Goal: Information Seeking & Learning: Find specific fact

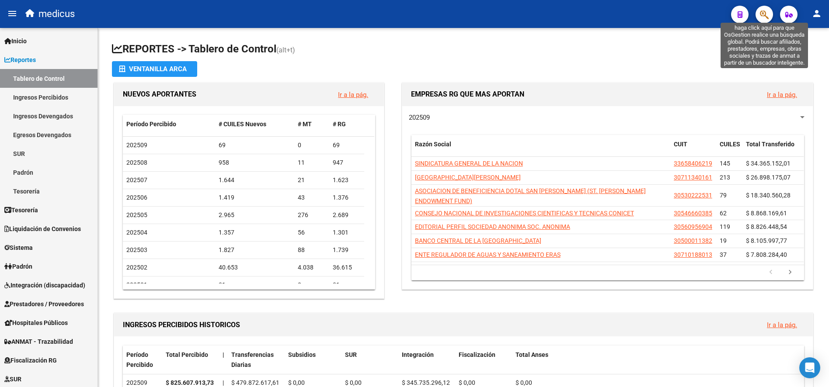
click at [764, 14] on icon "button" at bounding box center [764, 15] width 9 height 10
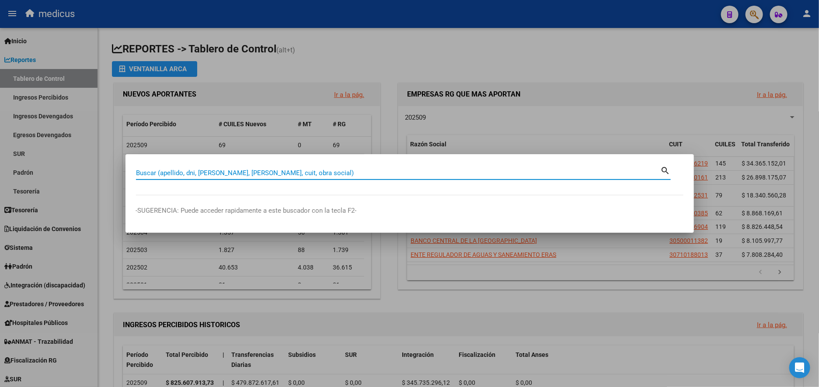
click at [235, 175] on input "Buscar (apellido, dni, [PERSON_NAME], [PERSON_NAME], cuit, obra social)" at bounding box center [398, 173] width 525 height 8
paste input "20266873868"
type input "20266873868"
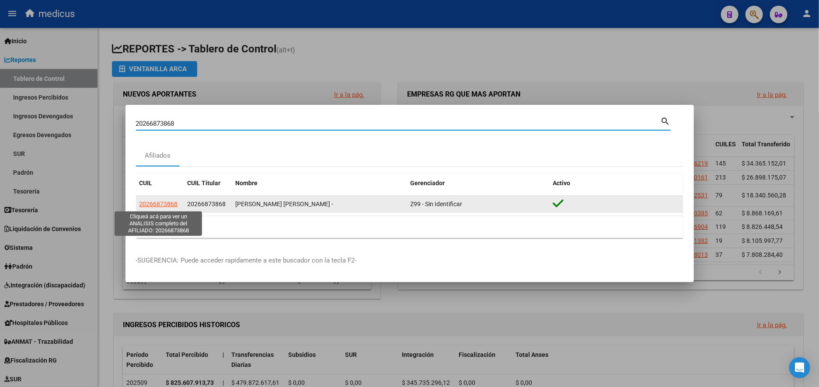
click at [163, 205] on span "20266873868" at bounding box center [158, 204] width 38 height 7
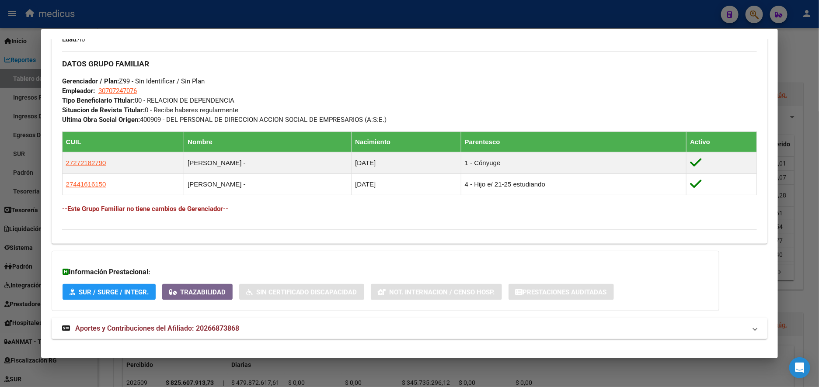
scroll to position [420, 0]
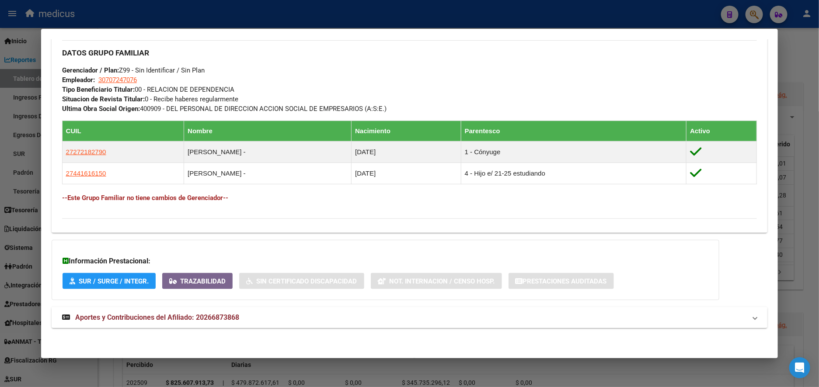
click at [123, 317] on span "Aportes y Contribuciones del Afiliado: 20266873868" at bounding box center [157, 317] width 164 height 8
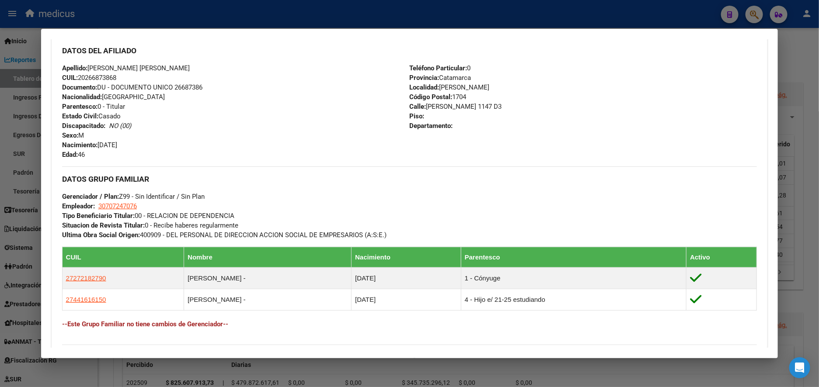
scroll to position [275, 0]
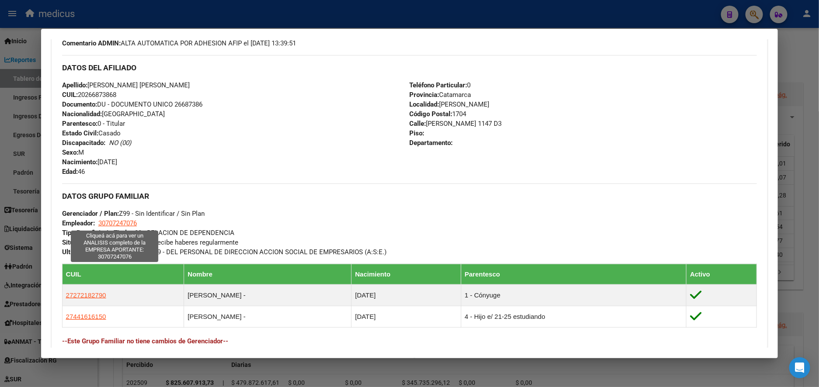
click at [110, 222] on span "30707247076" at bounding box center [117, 223] width 38 height 8
type textarea "30707247076"
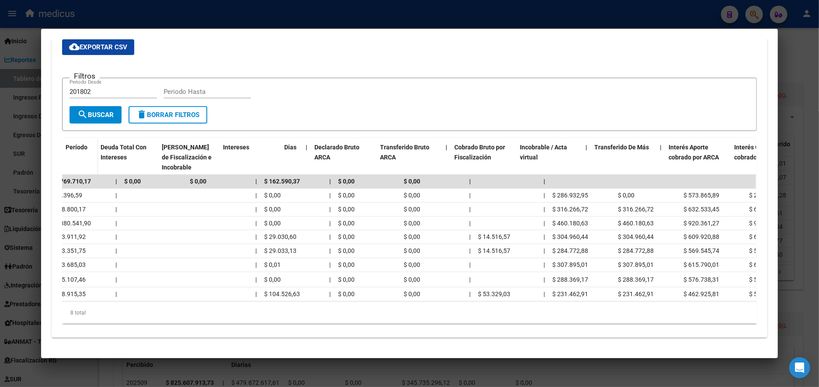
scroll to position [0, 0]
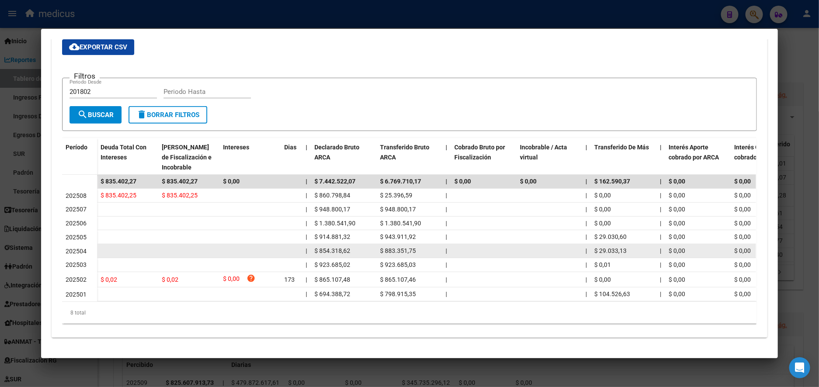
click at [303, 244] on datatable-body-cell "|" at bounding box center [306, 251] width 9 height 14
drag, startPoint x: 337, startPoint y: 243, endPoint x: 429, endPoint y: 247, distance: 91.4
click at [429, 247] on div "| $ 854.318,62 $ 883.351,75 | | $ 29.033,13 | $ 0,00 $ 0,00 | $ 14.516,57 | $ 2…" at bounding box center [619, 251] width 1045 height 14
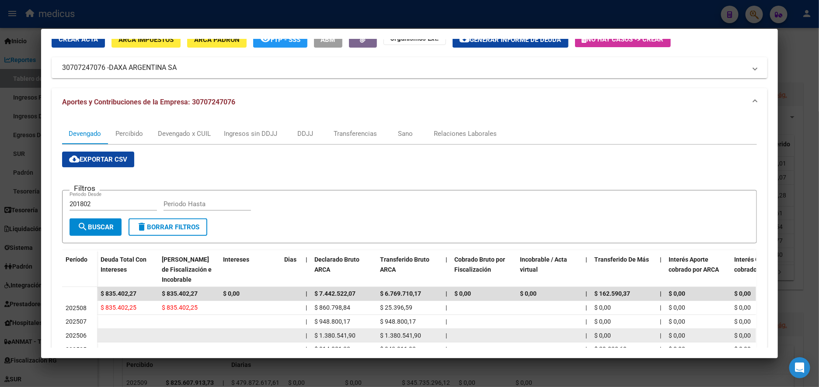
scroll to position [31, 0]
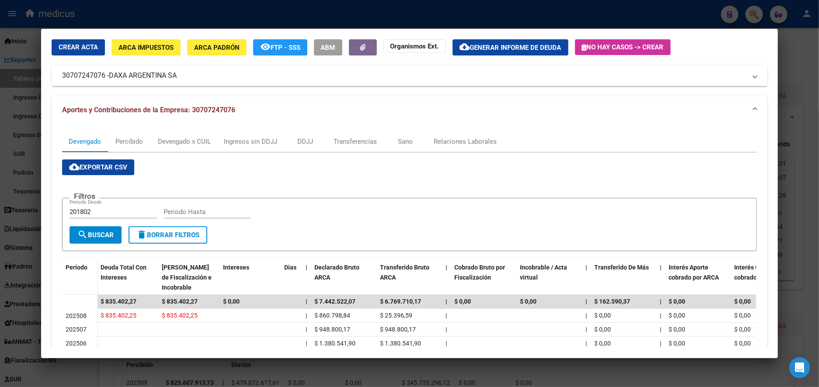
drag, startPoint x: 54, startPoint y: 73, endPoint x: 100, endPoint y: 76, distance: 46.0
click at [100, 76] on mat-expansion-panel-header "30707247076 - DAXA ARGENTINA SA" at bounding box center [410, 75] width 716 height 21
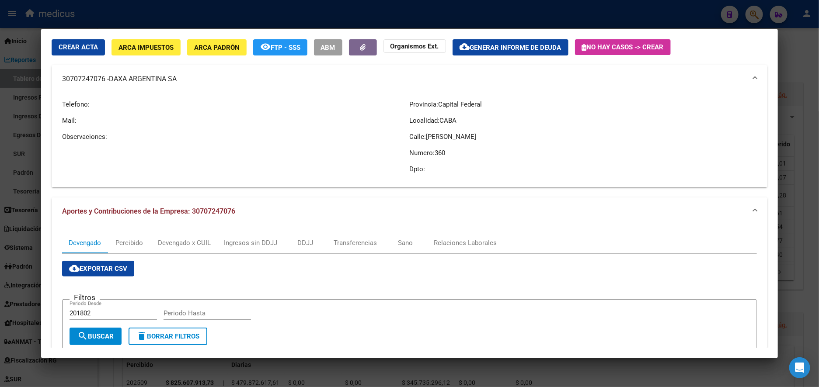
copy mat-panel-title "30707247076"
click at [807, 69] on div at bounding box center [409, 193] width 819 height 387
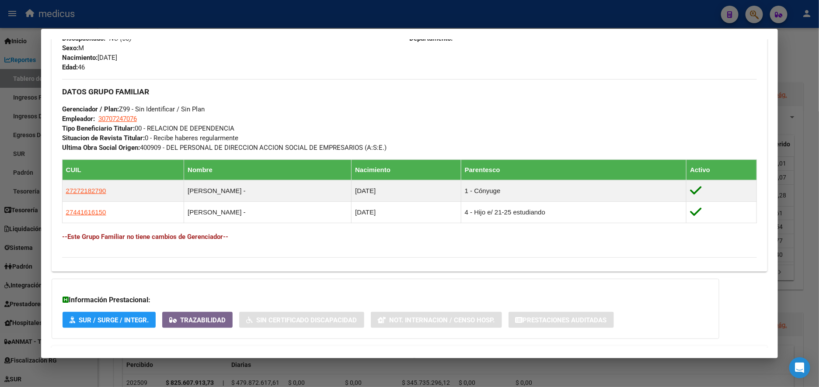
scroll to position [393, 0]
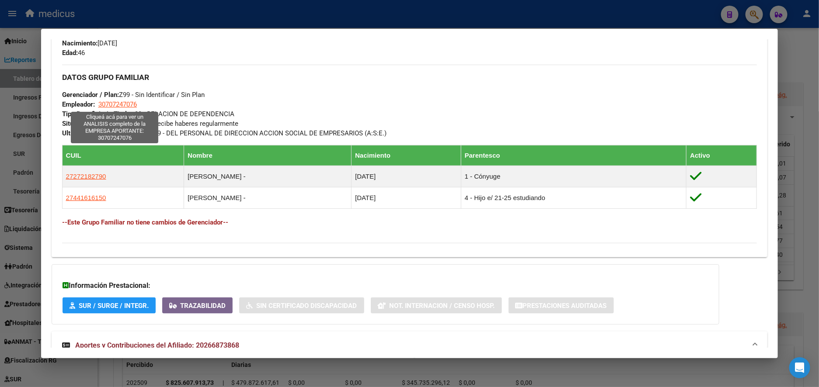
click at [115, 105] on span "30707247076" at bounding box center [117, 105] width 38 height 8
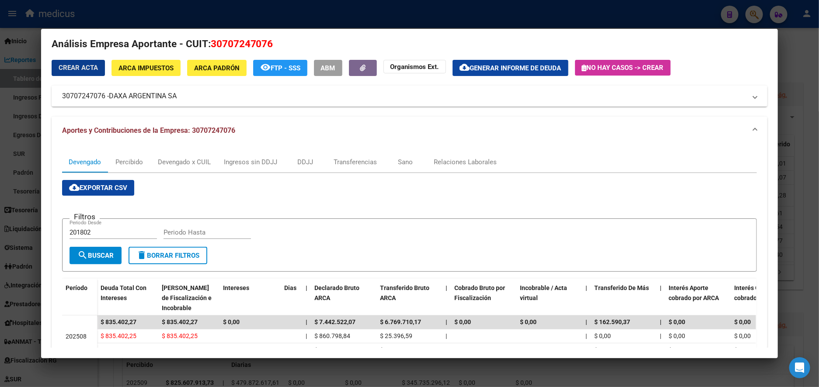
scroll to position [0, 0]
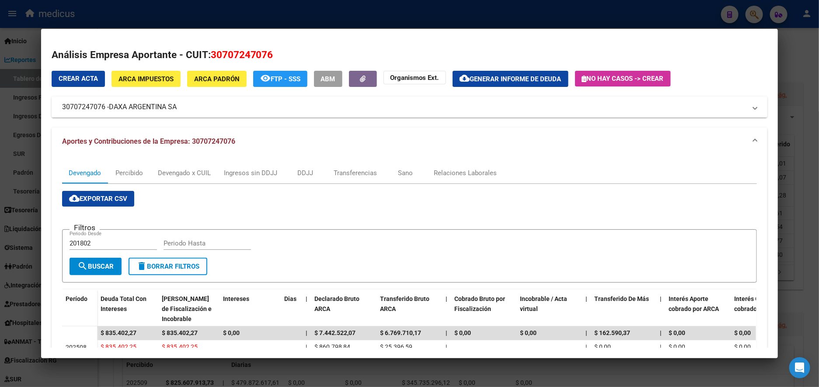
drag, startPoint x: 54, startPoint y: 105, endPoint x: 100, endPoint y: 107, distance: 46.4
click at [100, 107] on mat-expansion-panel-header "30707247076 - DAXA ARGENTINA SA" at bounding box center [410, 107] width 716 height 21
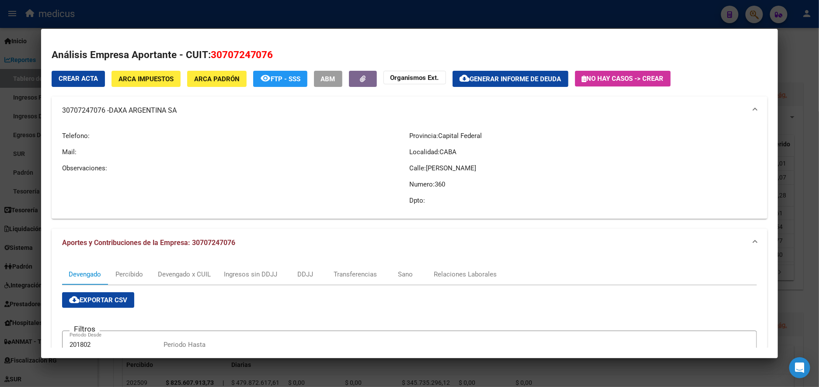
copy mat-panel-title "30707247076"
click at [12, 80] on div at bounding box center [409, 193] width 819 height 387
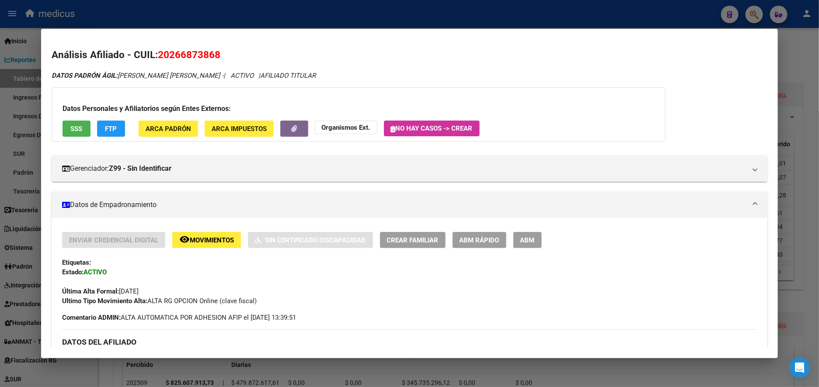
click at [177, 59] on span "20266873868" at bounding box center [189, 54] width 63 height 11
drag, startPoint x: 154, startPoint y: 53, endPoint x: 301, endPoint y: 61, distance: 147.1
click at [267, 61] on h2 "Análisis Afiliado - CUIL: 20266873868" at bounding box center [410, 55] width 716 height 15
click at [798, 60] on div at bounding box center [409, 193] width 819 height 387
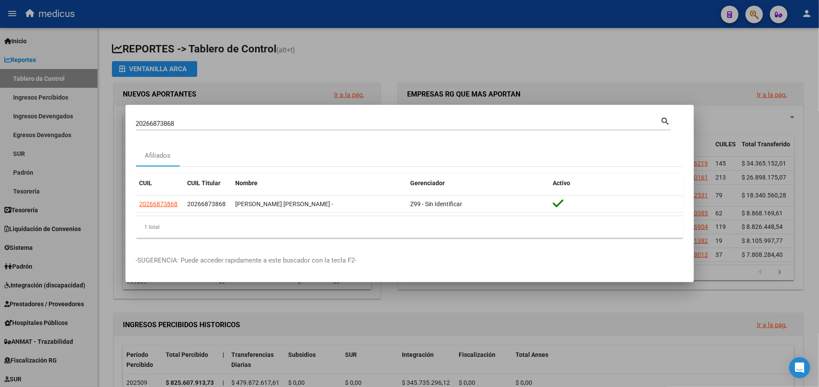
drag, startPoint x: 244, startPoint y: 117, endPoint x: 219, endPoint y: 114, distance: 25.1
click at [243, 117] on div "20266873868 Buscar (apellido, dni, [PERSON_NAME], [PERSON_NAME], cuit, obra soc…" at bounding box center [398, 123] width 525 height 13
drag, startPoint x: 212, startPoint y: 117, endPoint x: 52, endPoint y: 117, distance: 160.0
click at [53, 117] on div "20266873868 Buscar (apellido, dni, cuil, nro traspaso, cuit, obra social) searc…" at bounding box center [409, 193] width 819 height 387
click at [177, 121] on input "20266873868" at bounding box center [398, 124] width 525 height 8
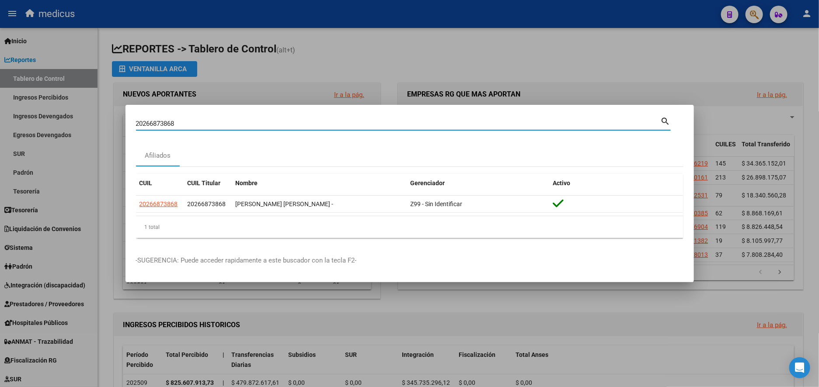
drag, startPoint x: 181, startPoint y: 122, endPoint x: 103, endPoint y: 122, distance: 78.2
click at [103, 122] on div "20266873868 Buscar (apellido, dni, cuil, nro traspaso, cuit, obra social) searc…" at bounding box center [409, 193] width 819 height 387
paste input "29912349"
type input "20229912349"
click at [667, 118] on mat-icon "search" at bounding box center [665, 120] width 10 height 10
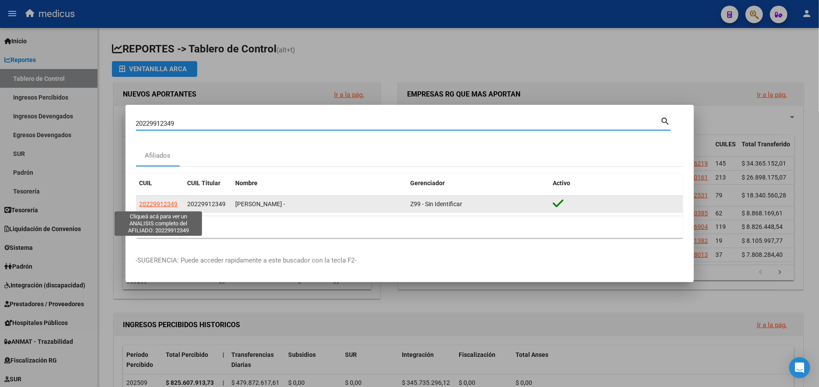
click at [154, 202] on span "20229912349" at bounding box center [158, 204] width 38 height 7
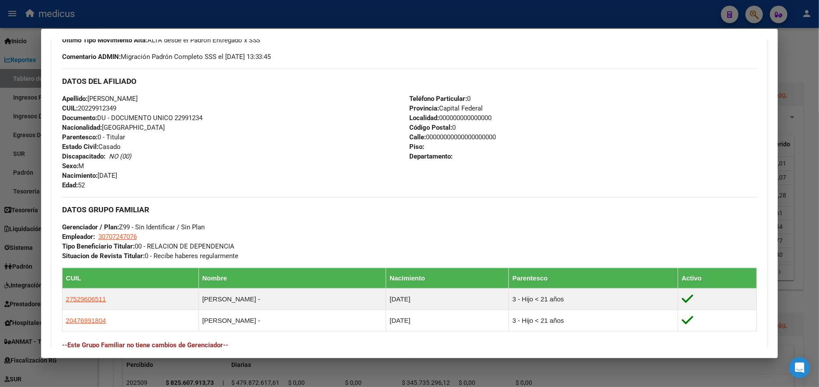
scroll to position [262, 0]
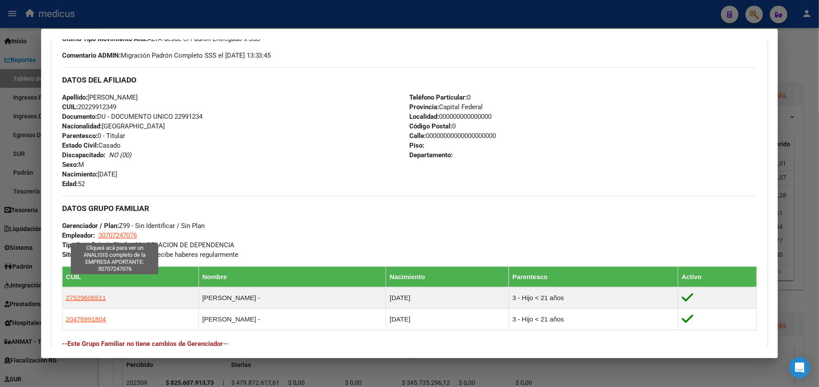
click at [111, 235] on span "30707247076" at bounding box center [117, 236] width 38 height 8
type textarea "30707247076"
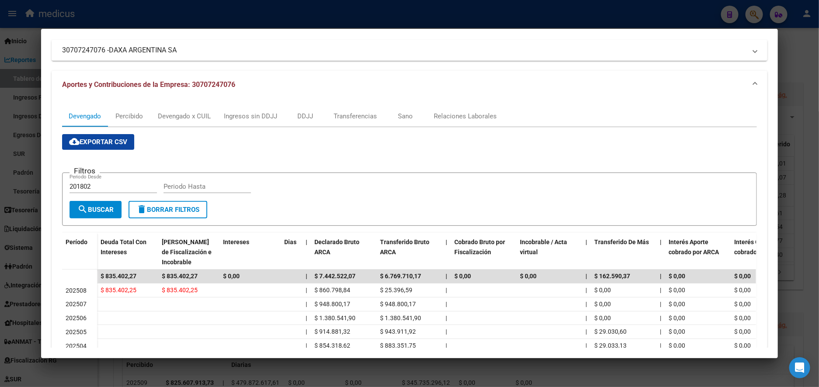
scroll to position [131, 0]
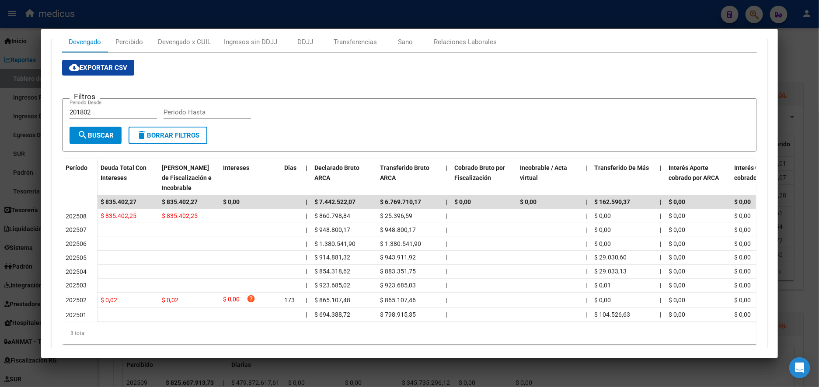
click at [19, 119] on div at bounding box center [409, 193] width 819 height 387
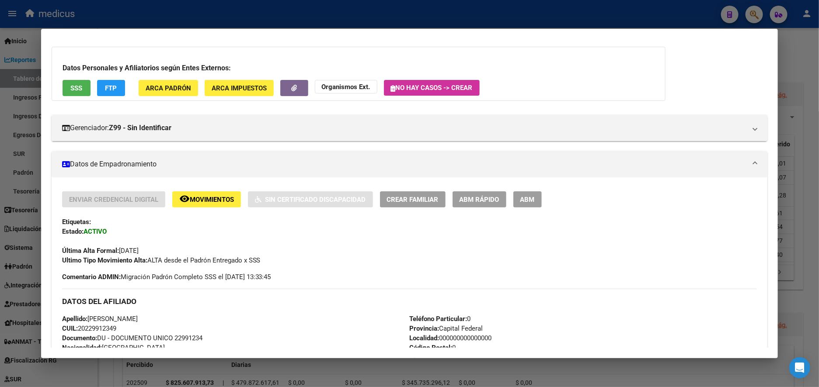
scroll to position [0, 0]
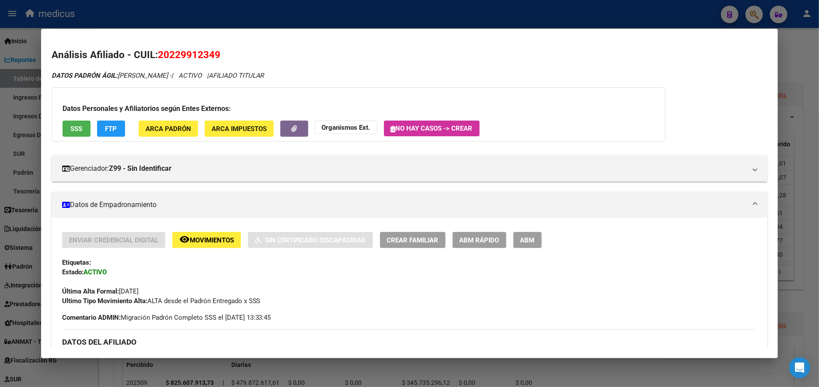
click at [794, 80] on div at bounding box center [409, 193] width 819 height 387
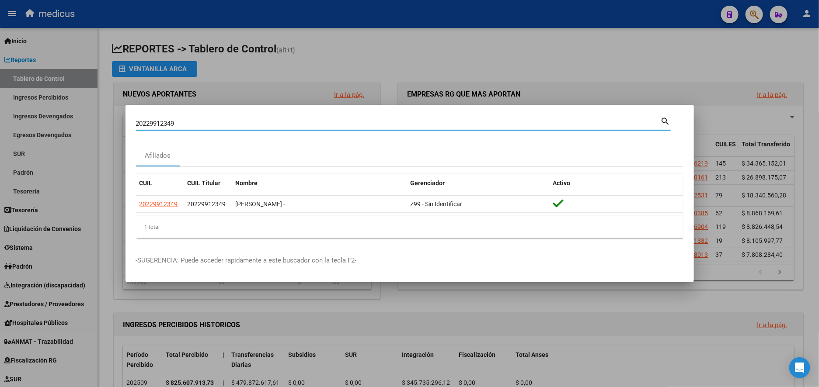
click at [215, 123] on input "20229912349" at bounding box center [398, 124] width 525 height 8
drag, startPoint x: 190, startPoint y: 125, endPoint x: 41, endPoint y: 125, distance: 149.1
click at [34, 125] on div "20229912349 Buscar (apellido, dni, cuil, nro traspaso, cuit, obra social) searc…" at bounding box center [409, 193] width 819 height 387
paste input "3370934088"
type input "33709340889"
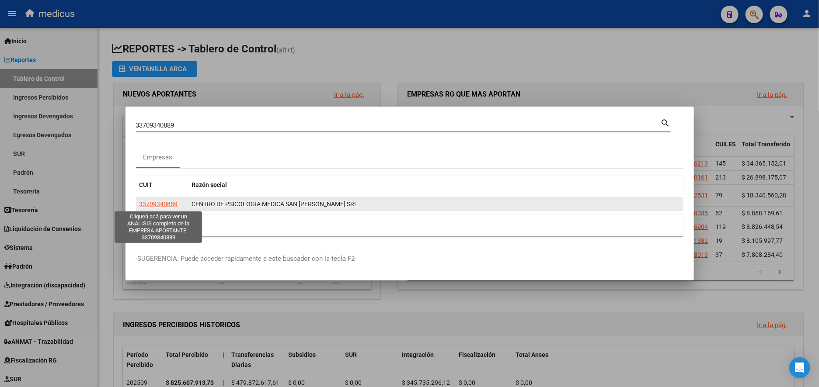
click at [159, 203] on span "33709340889" at bounding box center [158, 204] width 38 height 7
type textarea "33709340889"
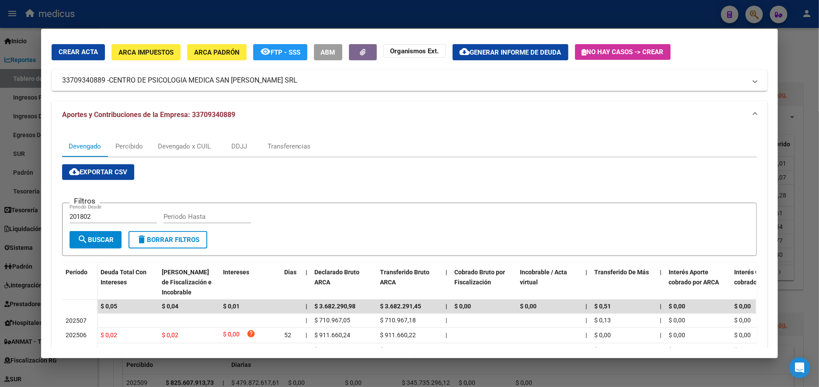
scroll to position [19, 0]
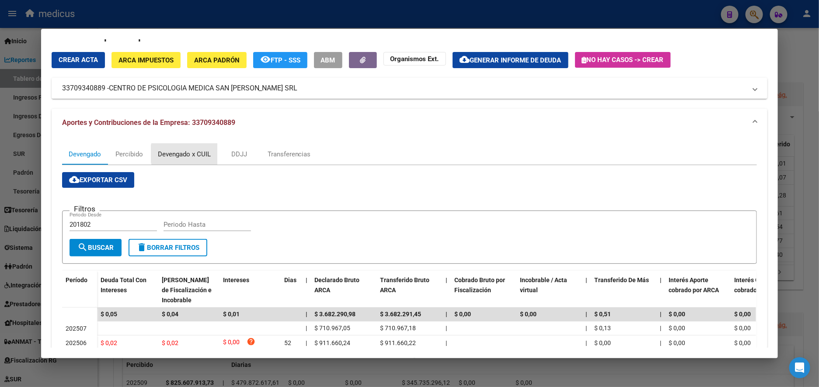
click at [188, 153] on div "Devengado x CUIL" at bounding box center [184, 154] width 53 height 10
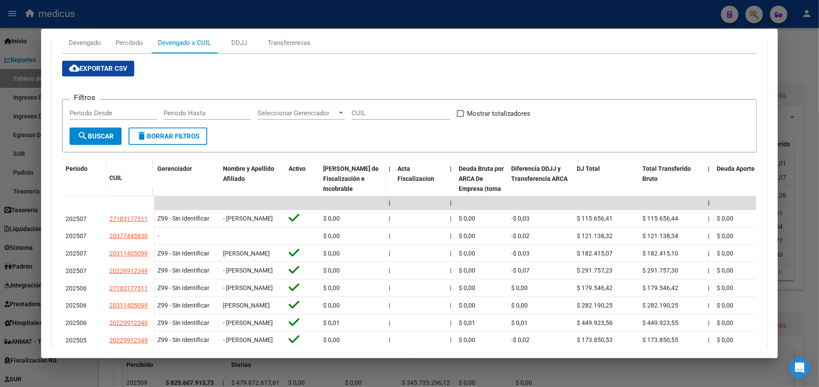
scroll to position [131, 0]
click at [370, 117] on div "CUIL" at bounding box center [400, 112] width 99 height 13
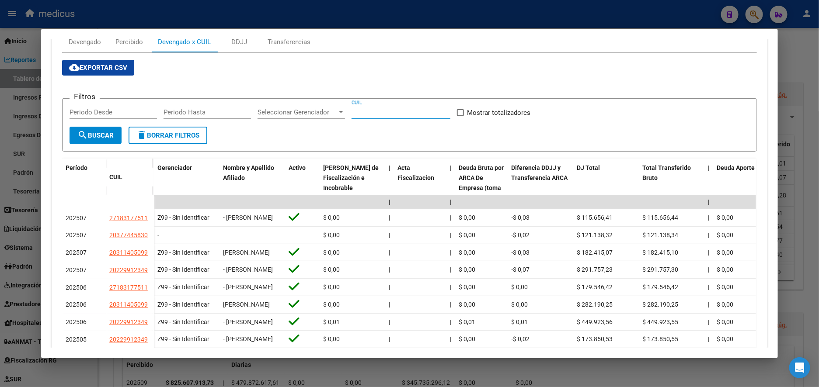
paste input "20-22991234-9"
type input "20-22991234-9"
click at [98, 138] on span "search Buscar" at bounding box center [95, 136] width 36 height 8
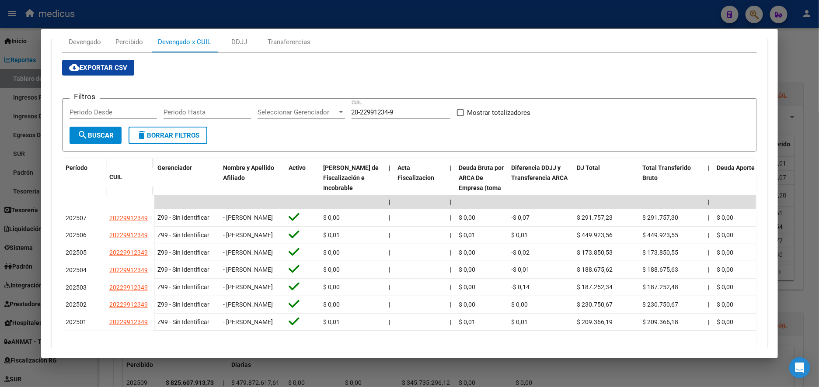
click at [21, 89] on div at bounding box center [409, 193] width 819 height 387
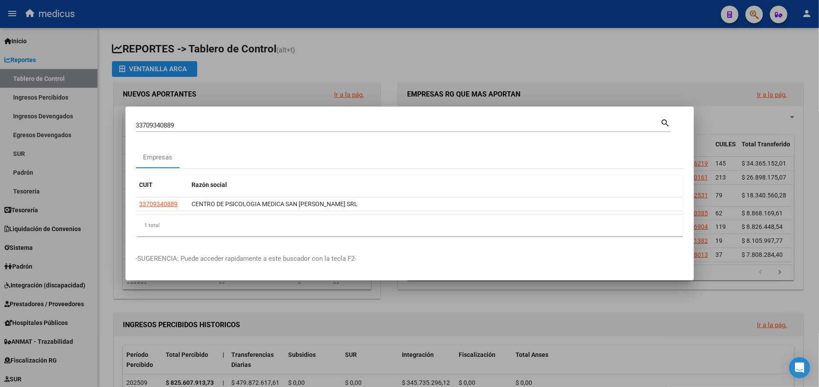
click at [572, 69] on div at bounding box center [409, 193] width 819 height 387
